Goal: Find specific page/section: Find specific page/section

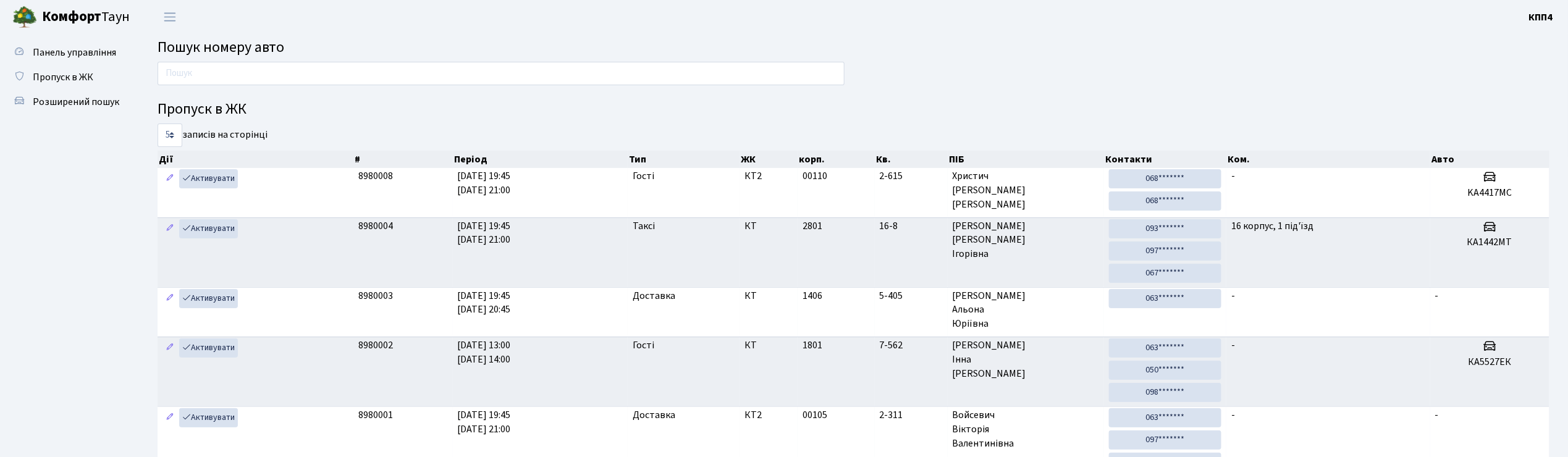
click at [347, 71] on input "text" at bounding box center [501, 74] width 687 height 24
click at [297, 70] on input "text" at bounding box center [501, 74] width 687 height 24
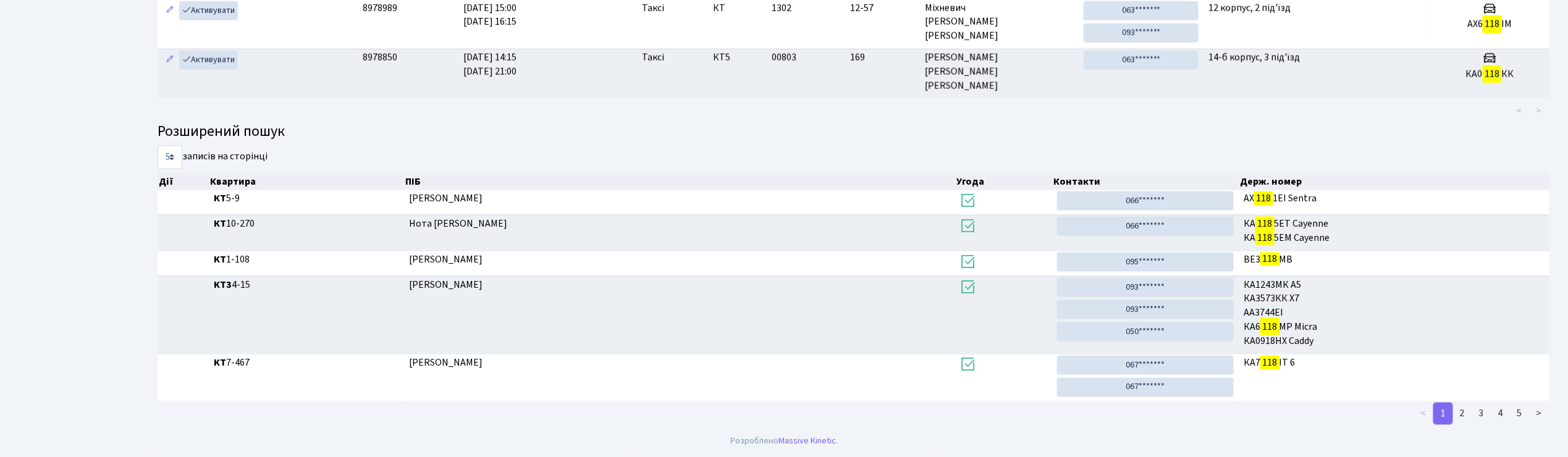
scroll to position [67, 0]
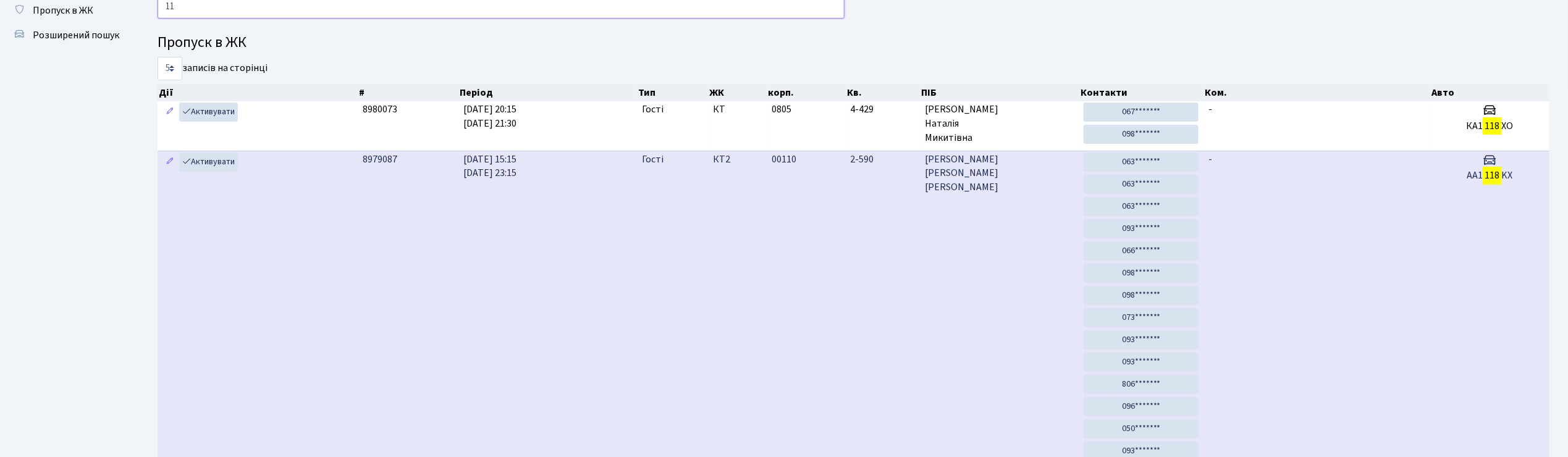
type input "1"
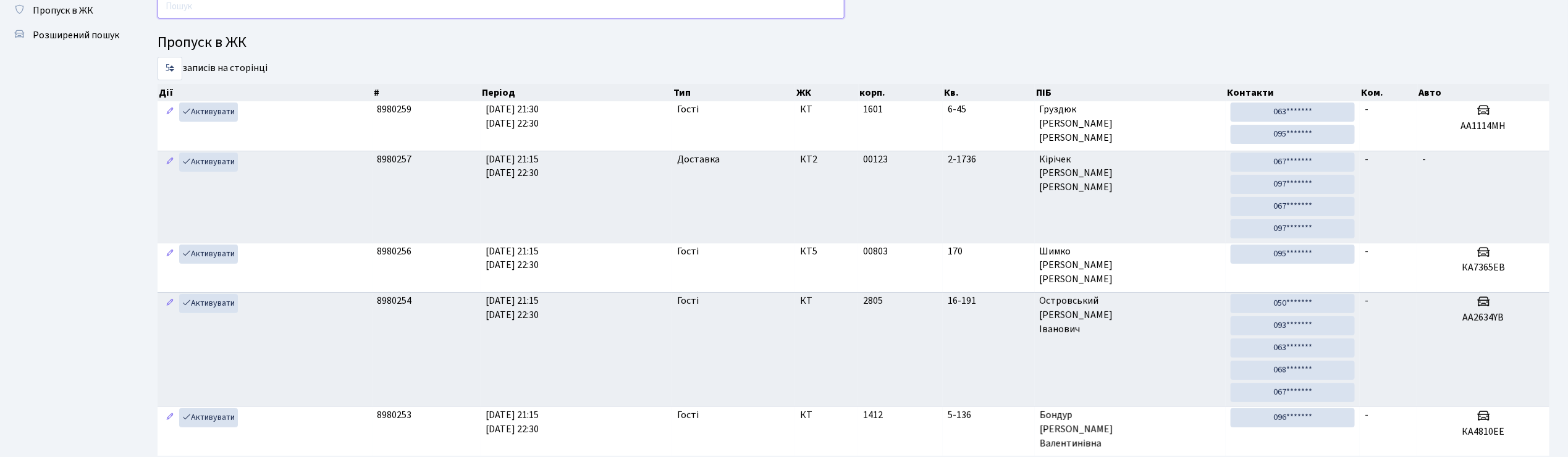
click at [361, 14] on input "text" at bounding box center [501, 7] width 687 height 24
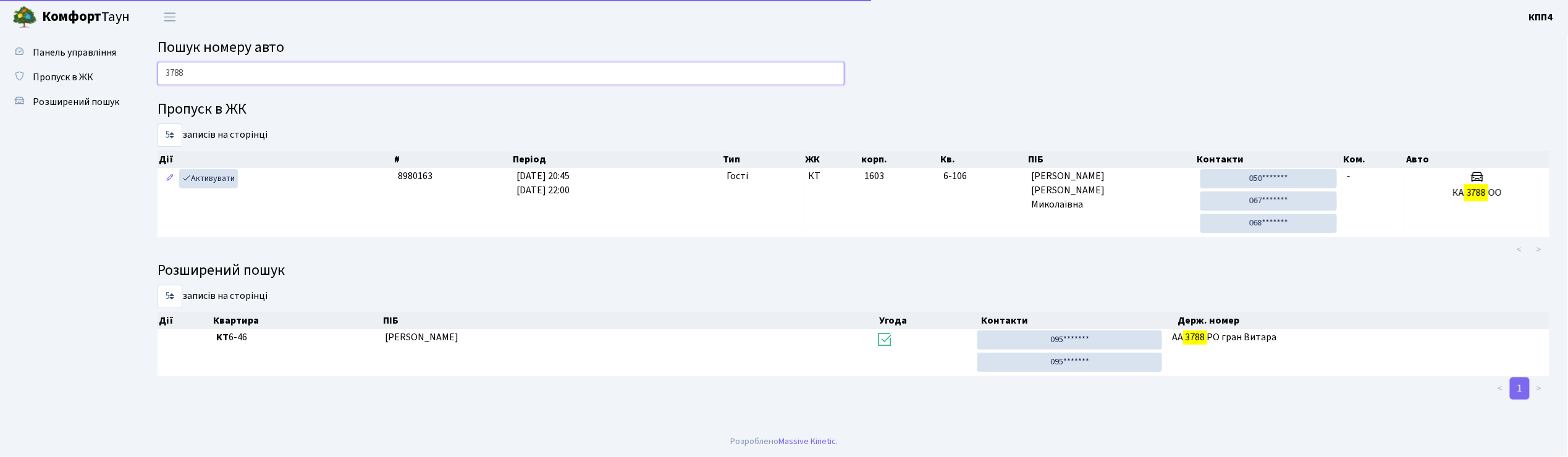
scroll to position [0, 0]
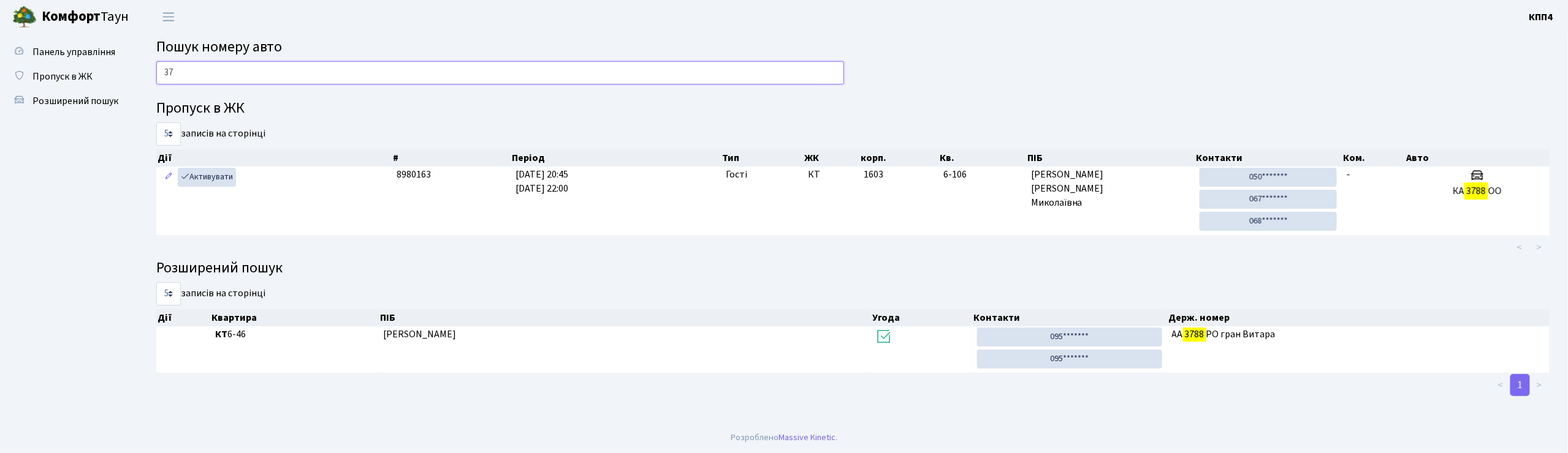
type input "3"
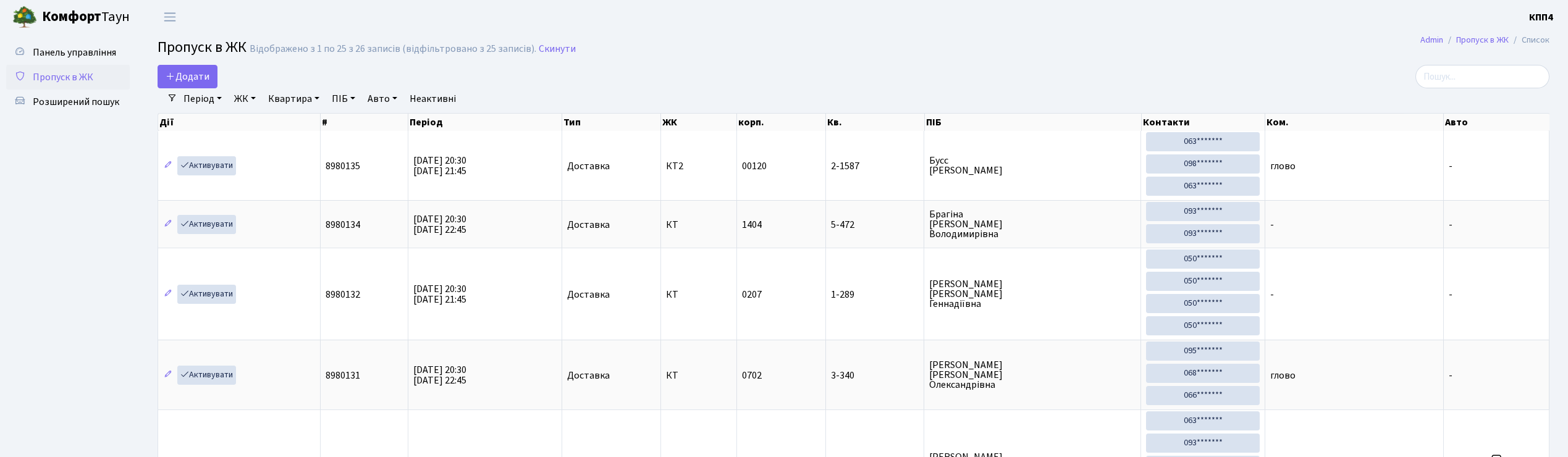
select select "25"
click at [1489, 84] on input "search" at bounding box center [1482, 77] width 134 height 24
